Goal: Check status: Check status

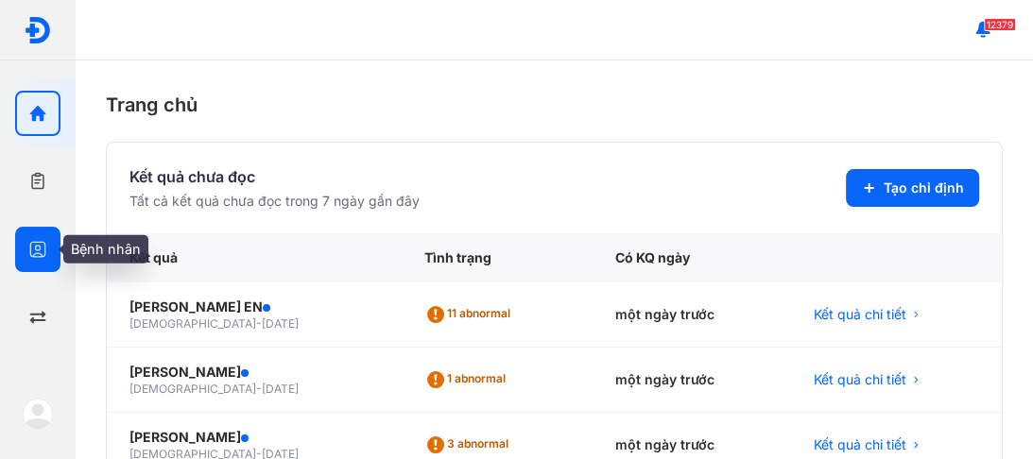
click at [38, 242] on use "button" at bounding box center [38, 250] width 16 height 16
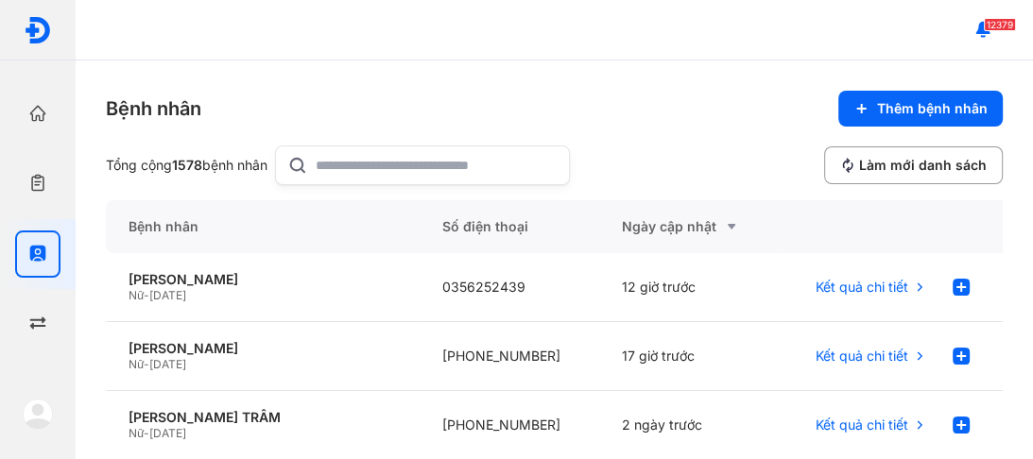
click at [308, 154] on icon at bounding box center [297, 165] width 21 height 23
click at [316, 153] on input "text" at bounding box center [437, 165] width 242 height 38
click at [353, 171] on input "text" at bounding box center [437, 165] width 242 height 38
type input "********"
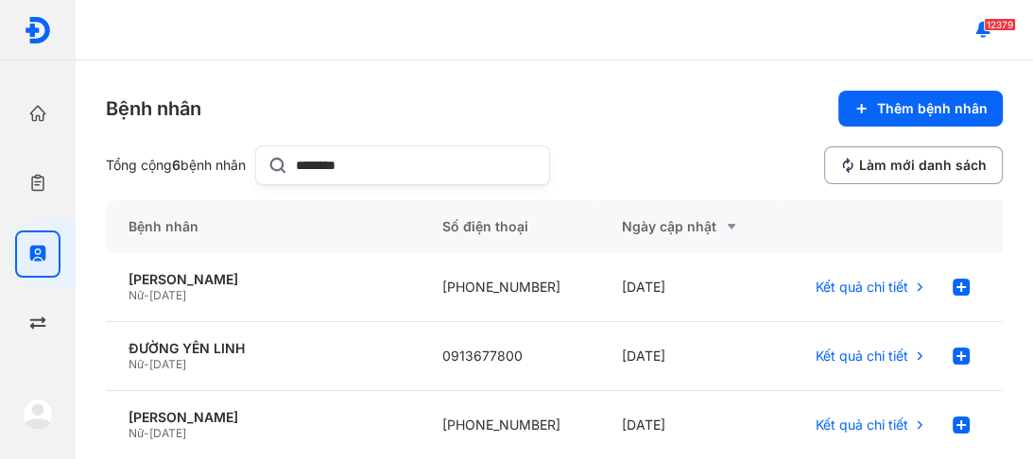
scroll to position [76, 0]
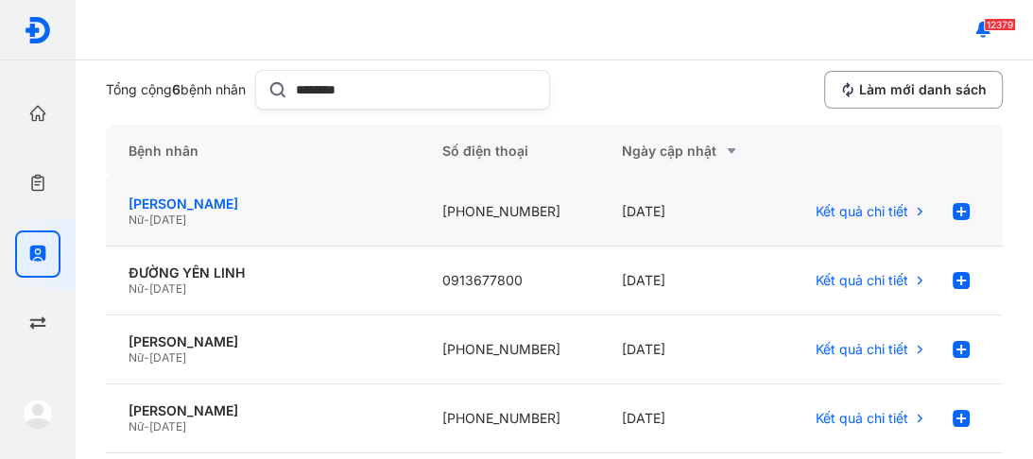
click at [174, 199] on div "[PERSON_NAME]" at bounding box center [262, 204] width 268 height 17
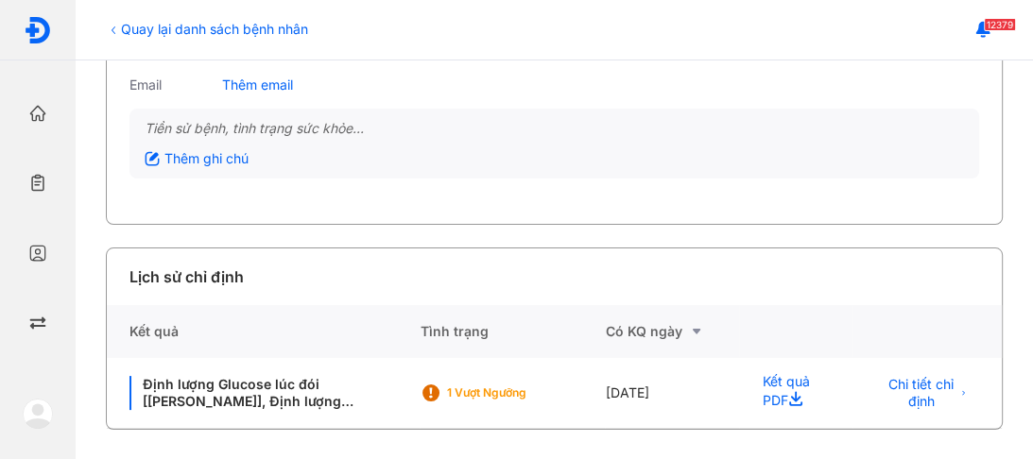
scroll to position [200, 0]
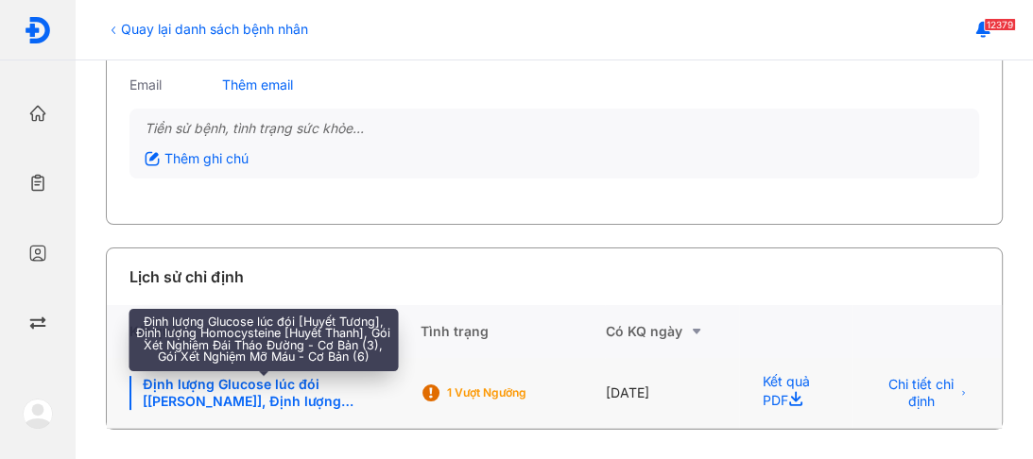
click at [228, 398] on div "Định lượng Glucose lúc đói [[PERSON_NAME]], Định lượng Homocysteine [[PERSON_NA…" at bounding box center [262, 393] width 267 height 34
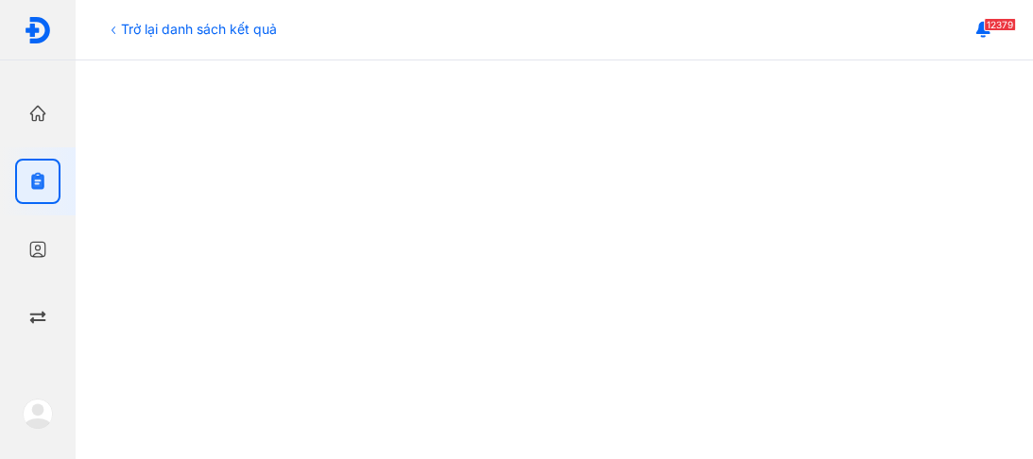
scroll to position [756, 0]
